Goal: Information Seeking & Learning: Learn about a topic

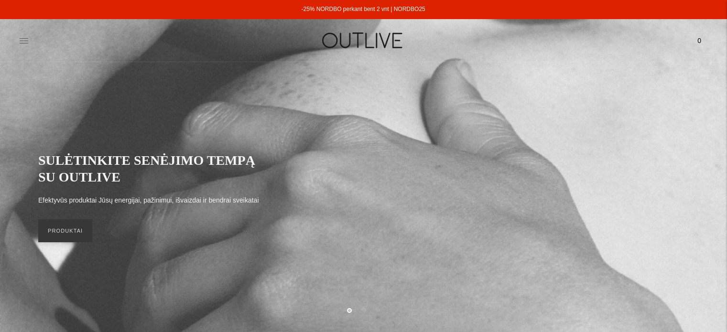
click at [21, 38] on icon at bounding box center [24, 40] width 9 height 5
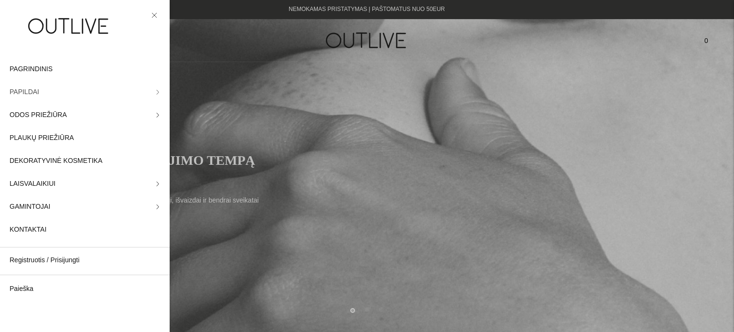
click at [155, 92] on icon at bounding box center [157, 92] width 5 height 5
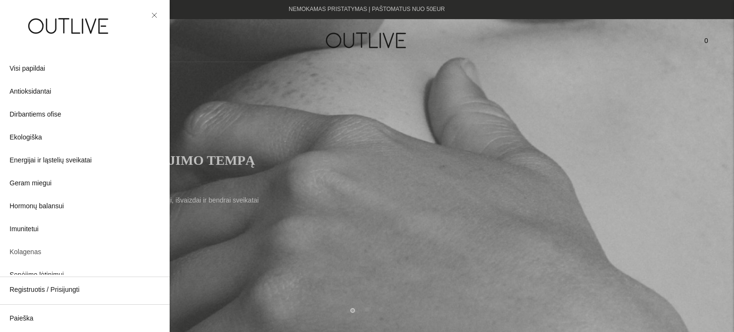
scroll to position [48, 0]
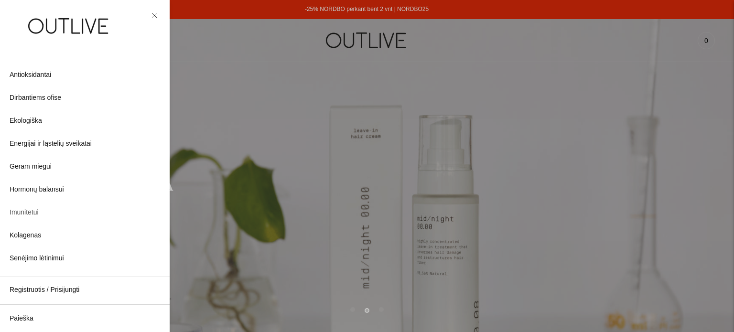
click at [34, 213] on span "Imunitetui" at bounding box center [24, 212] width 29 height 11
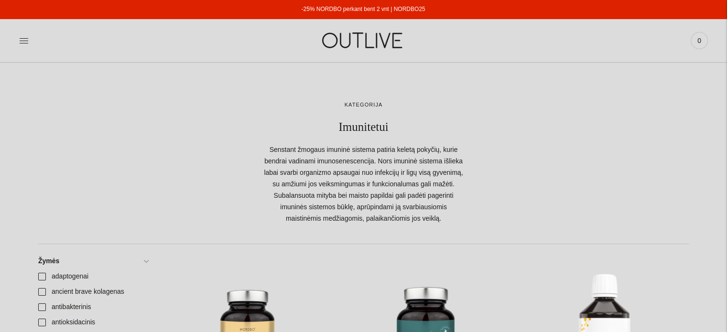
scroll to position [239, 0]
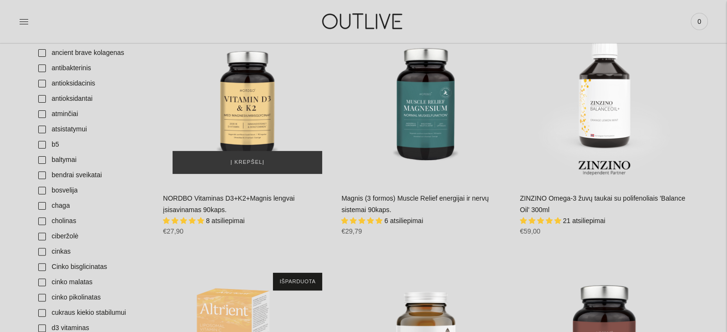
click at [250, 119] on div "NORDBO Vitaminas D3+K2+Magnis lengvai įsisavinamas 90kaps.\a" at bounding box center [247, 99] width 169 height 169
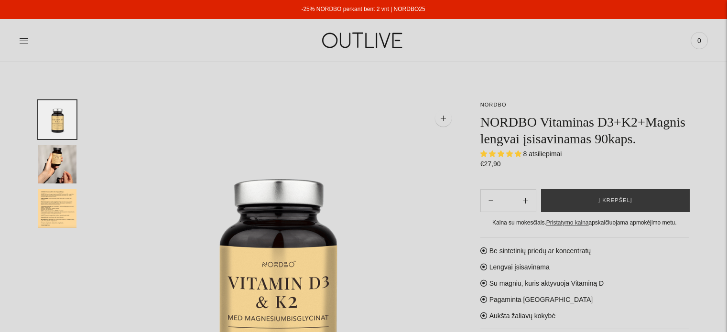
select select "**********"
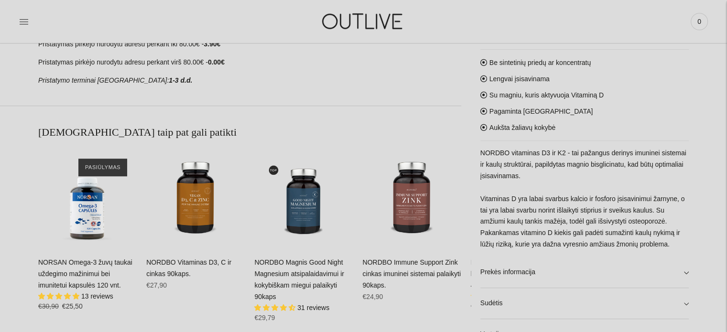
scroll to position [717, 0]
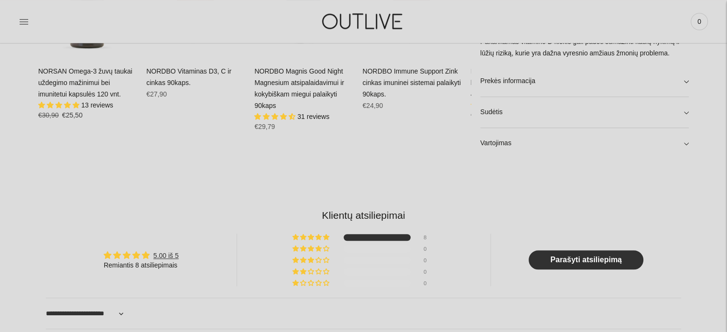
click at [688, 144] on div "NORDBO NORDBO Vitaminas D3+K2+Magnis lengvai įsisavinamas 90kaps. 8 atsiliepima…" at bounding box center [363, 170] width 727 height 1572
click at [686, 143] on link "Vartojimas" at bounding box center [584, 143] width 208 height 31
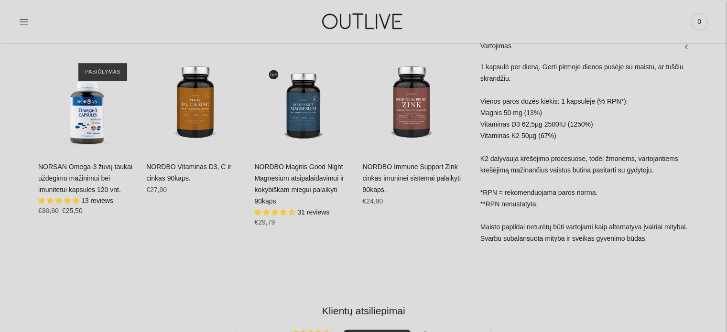
scroll to position [573, 0]
